Goal: Navigation & Orientation: Go to known website

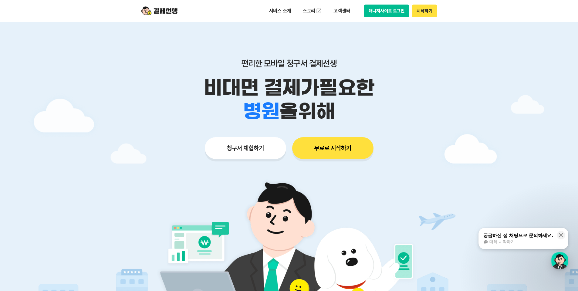
click at [381, 11] on button "매니저사이트 로그인" at bounding box center [387, 11] width 46 height 13
click at [380, 13] on button "매니저사이트 로그인" at bounding box center [387, 11] width 46 height 13
